Goal: Information Seeking & Learning: Learn about a topic

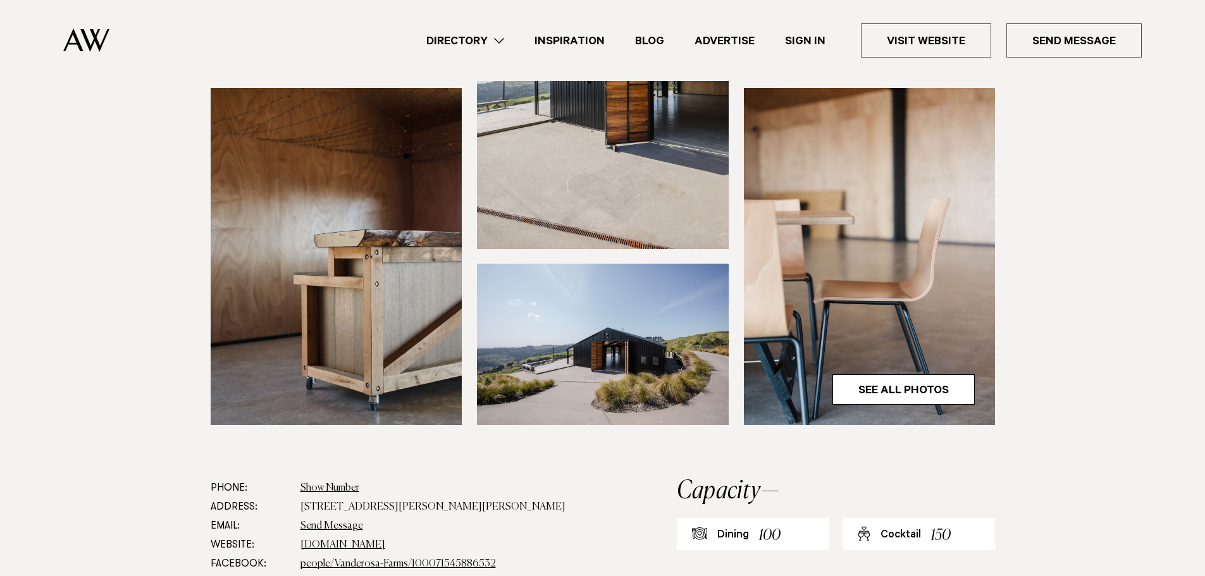
scroll to position [506, 0]
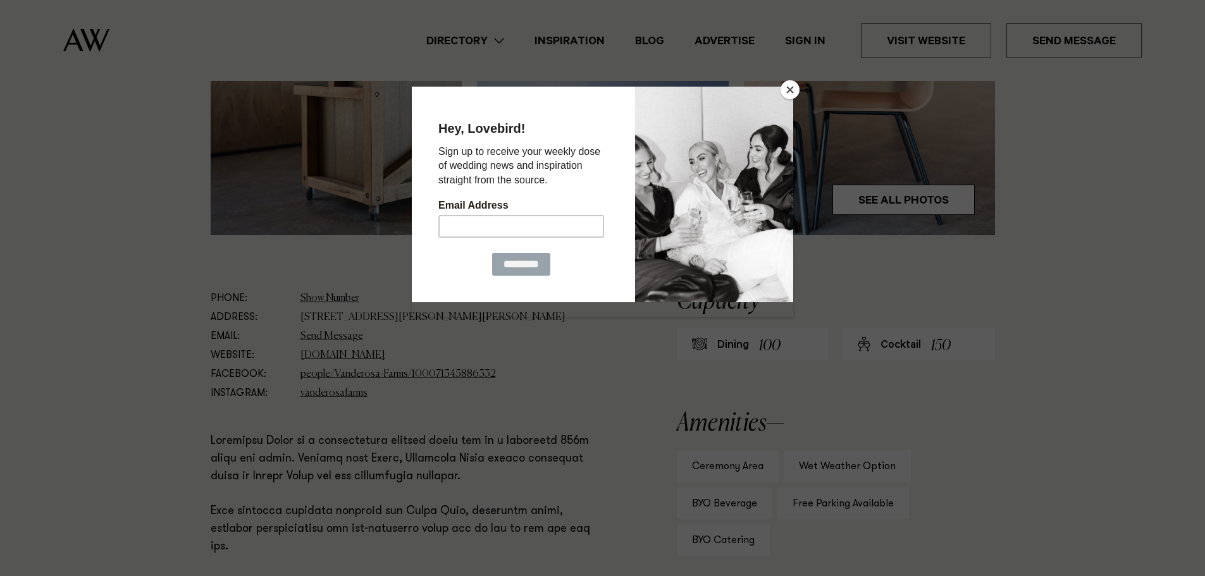
click at [789, 96] on button "Close" at bounding box center [789, 89] width 19 height 19
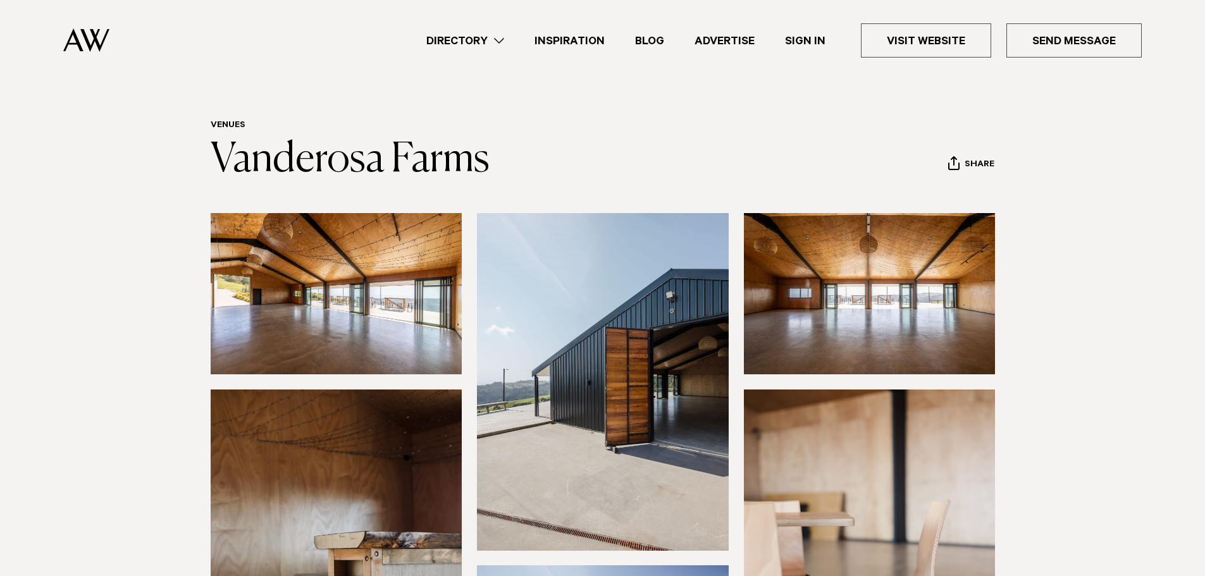
scroll to position [0, 0]
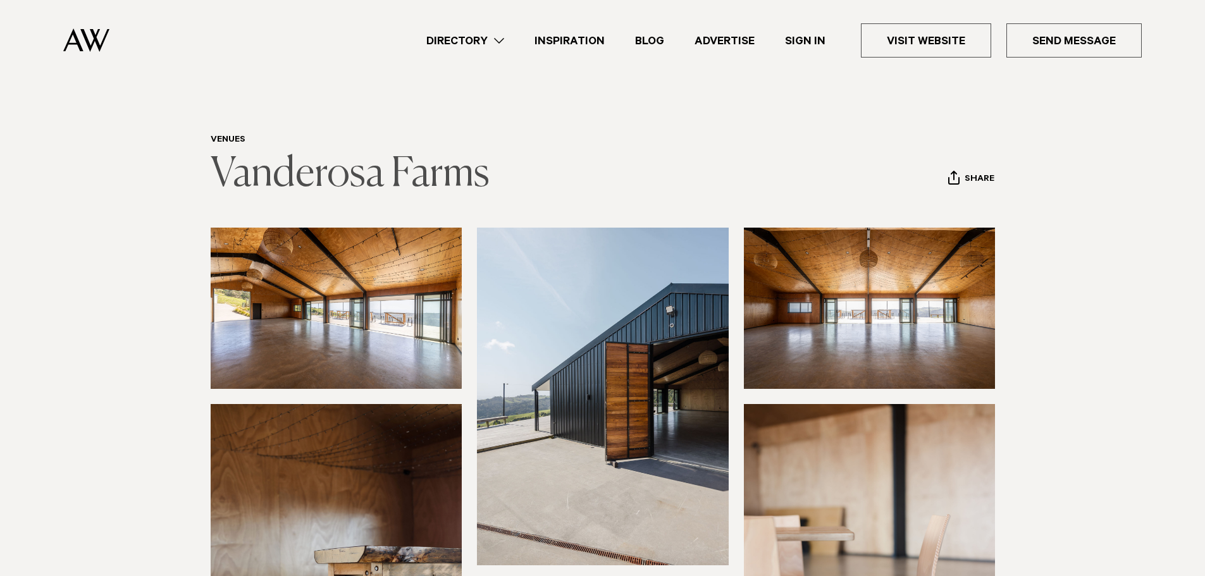
click at [300, 177] on link "Vanderosa Farms" at bounding box center [350, 174] width 279 height 40
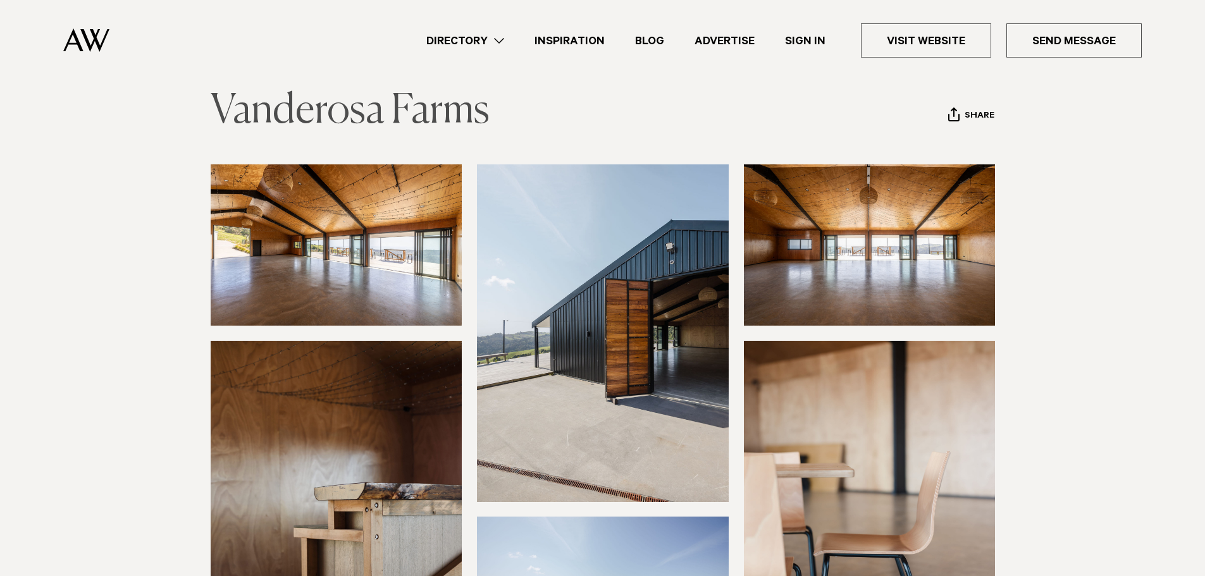
click at [429, 105] on link "Vanderosa Farms" at bounding box center [350, 111] width 279 height 40
click at [572, 32] on link "Inspiration" at bounding box center [569, 40] width 101 height 17
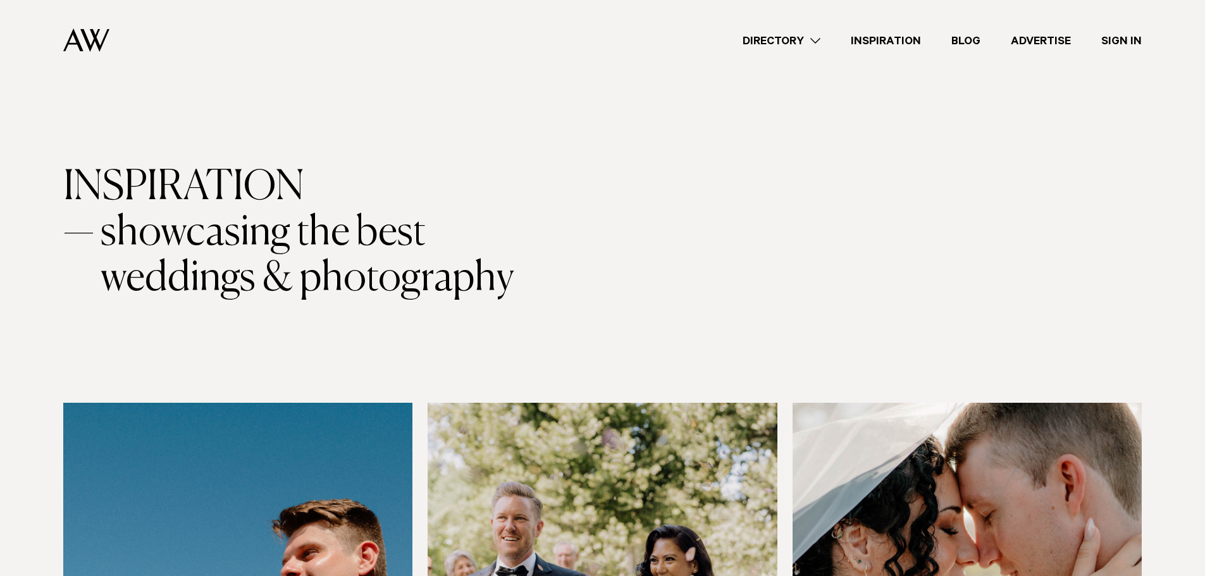
click at [79, 42] on img at bounding box center [86, 39] width 46 height 23
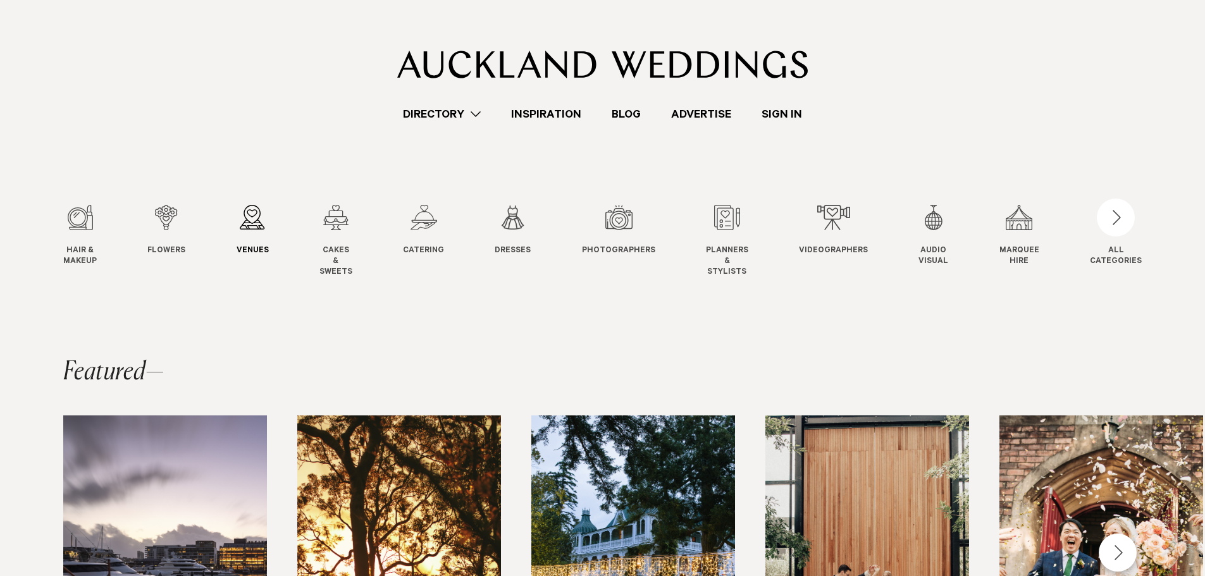
click at [256, 230] on div "3 / 12" at bounding box center [253, 217] width 32 height 25
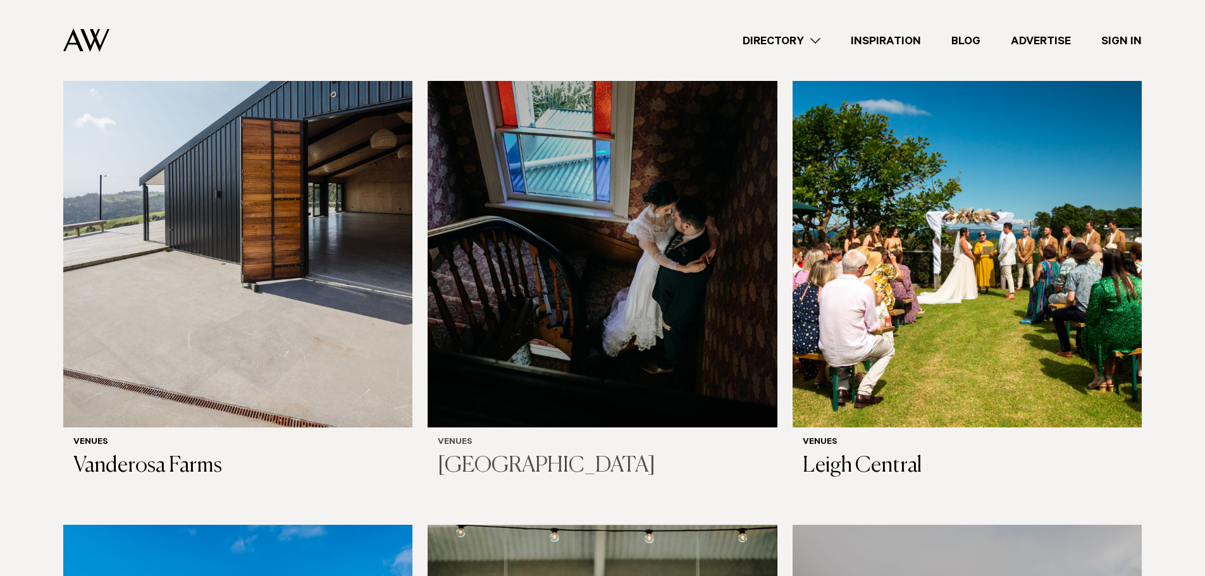
scroll to position [6135, 0]
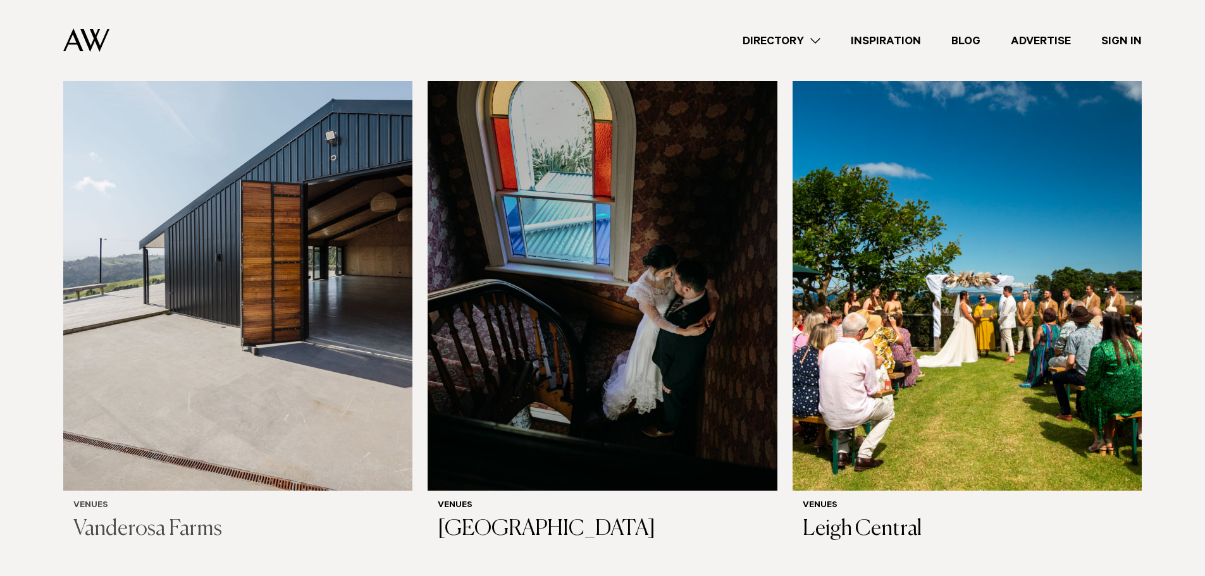
click at [362, 347] on img at bounding box center [237, 256] width 349 height 469
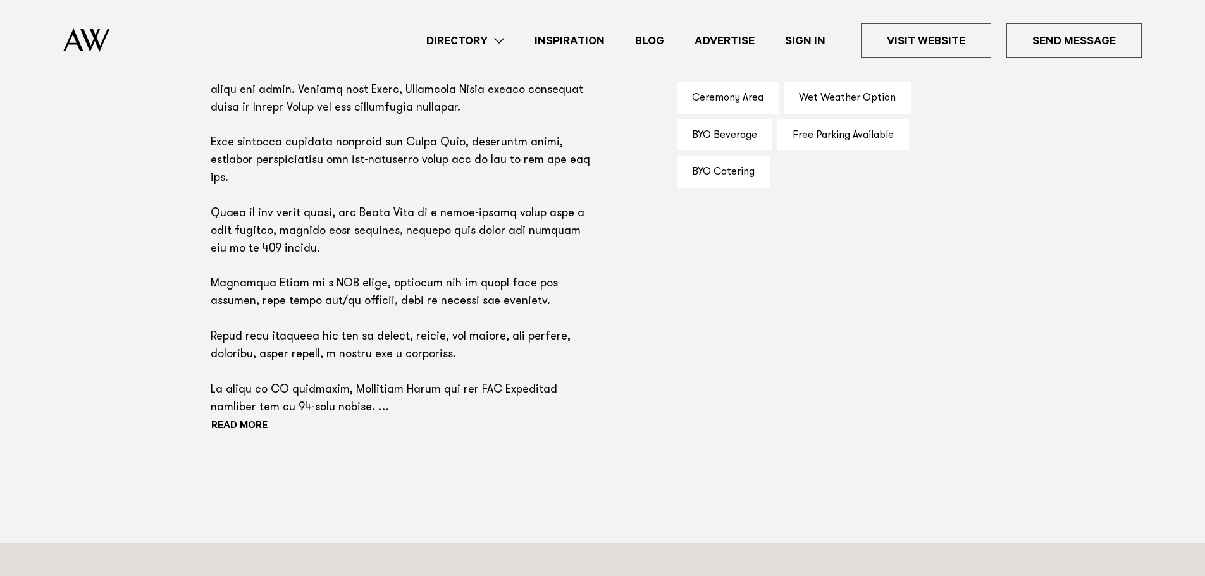
scroll to position [885, 0]
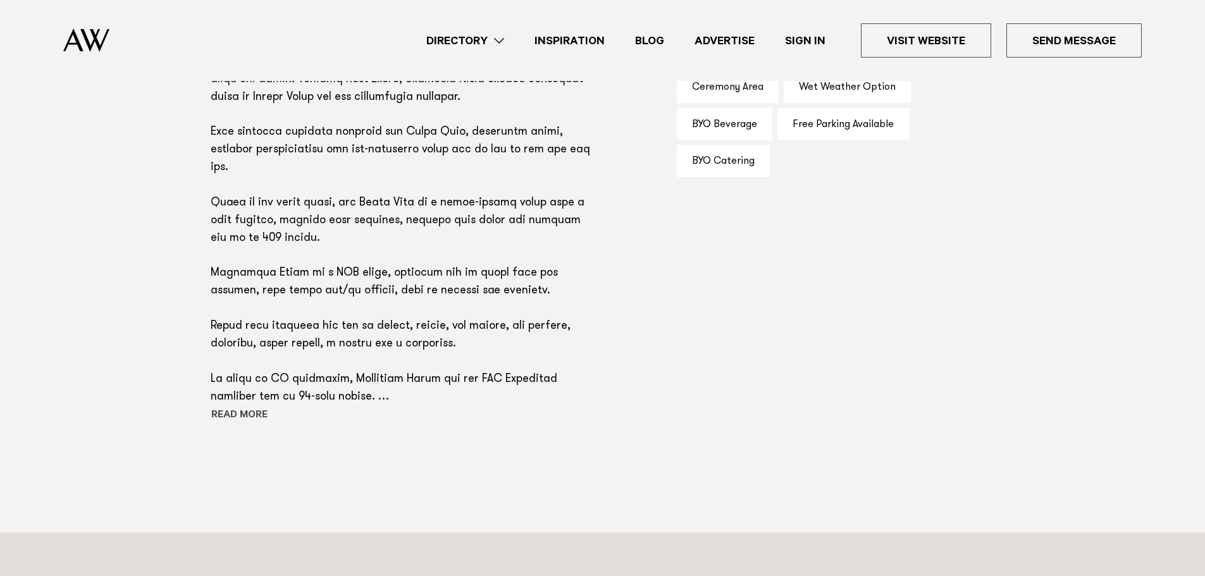
click at [253, 412] on button "Read more" at bounding box center [268, 416] width 114 height 19
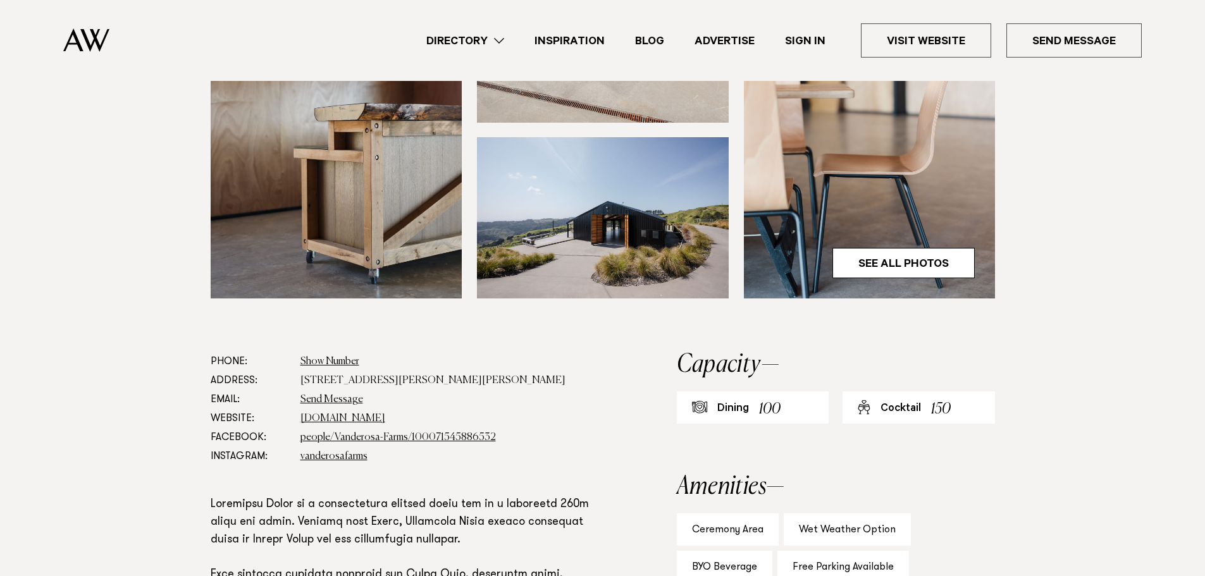
scroll to position [0, 0]
